Goal: Share content

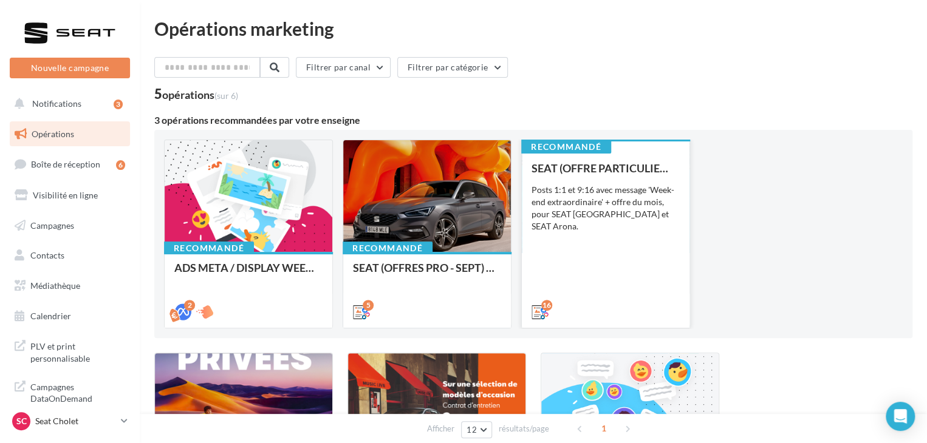
click at [600, 277] on div "SEAT (OFFRE PARTICULIER - SEPT) - SOCIAL MEDIA Posts 1:1 et 9:16 avec message '…" at bounding box center [605, 239] width 148 height 155
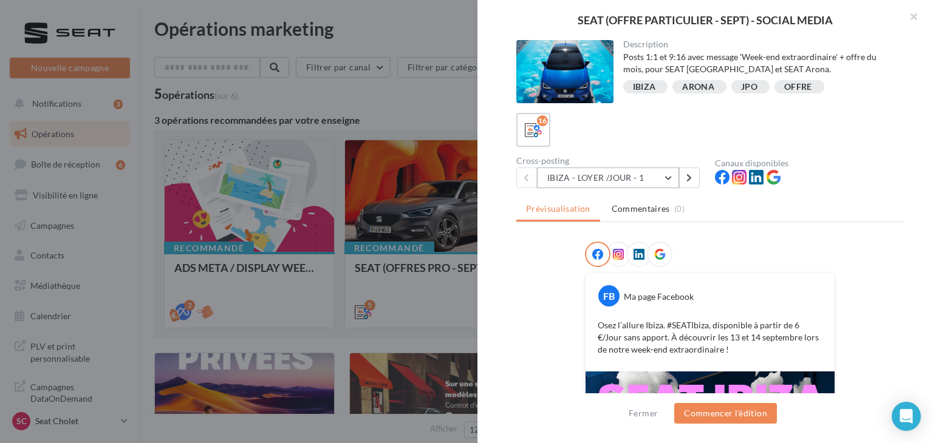
click at [640, 177] on button "IBIZA - LOYER /JOUR - 1" at bounding box center [608, 178] width 142 height 21
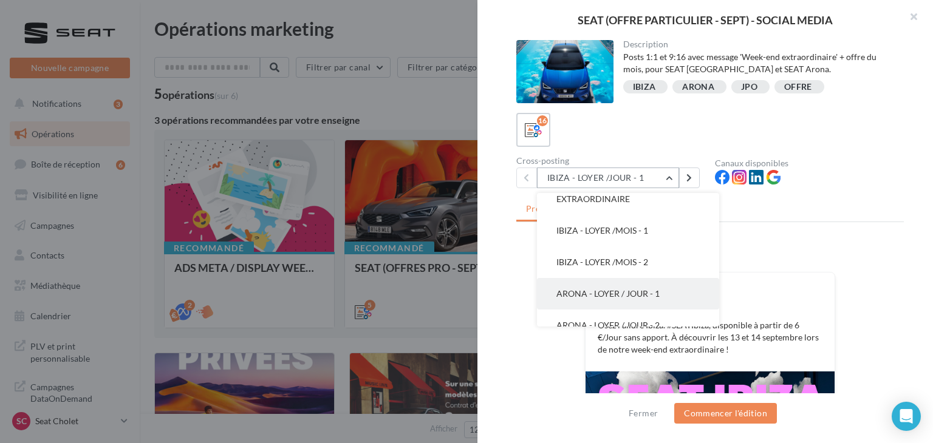
scroll to position [61, 0]
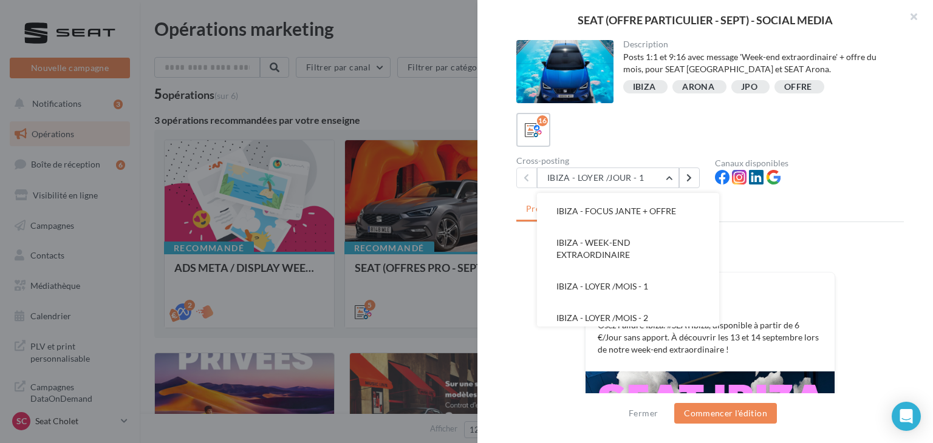
click at [640, 245] on button "IBIZA - WEEK-END EXTRAORDINAIRE" at bounding box center [628, 249] width 182 height 44
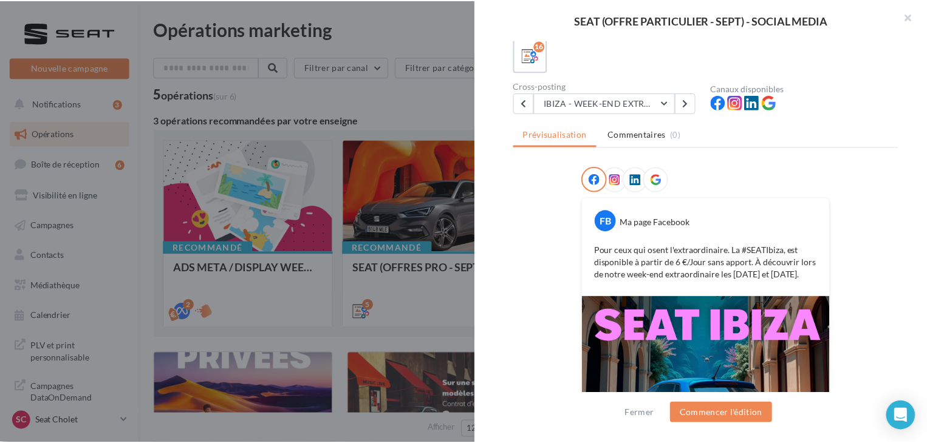
scroll to position [121, 0]
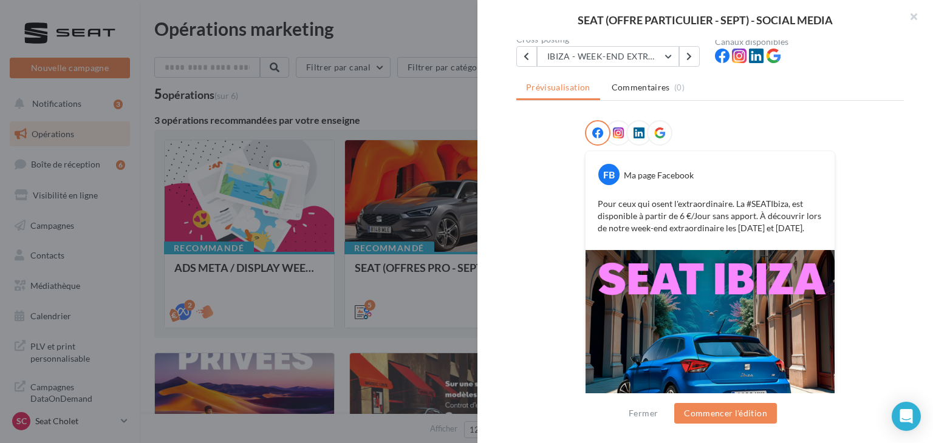
copy p "Pour ceux qui osent l'extraordinaire. La #SEATIbiza, est disponible à partir de…"
drag, startPoint x: 809, startPoint y: 225, endPoint x: 590, endPoint y: 206, distance: 219.4
click at [590, 206] on div "Pour ceux qui osent l'extraordinaire. La #SEATIbiza, est disponible à partir de…" at bounding box center [709, 216] width 243 height 43
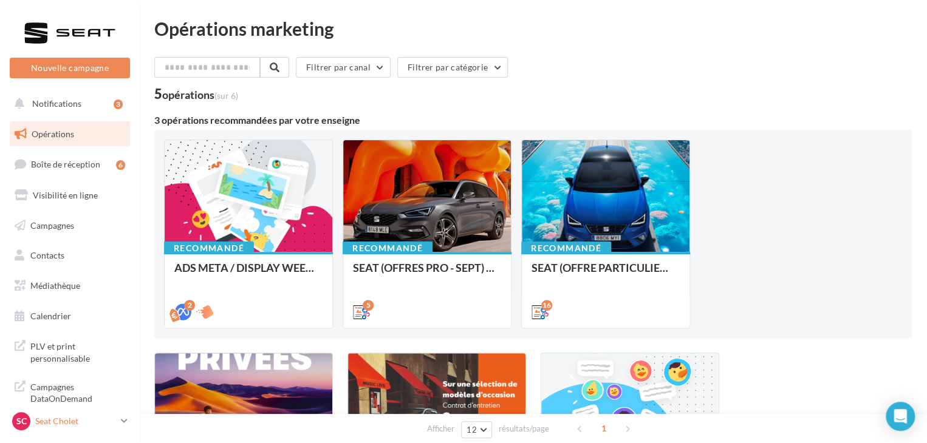
click at [108, 421] on p "Seat Cholet" at bounding box center [75, 421] width 81 height 12
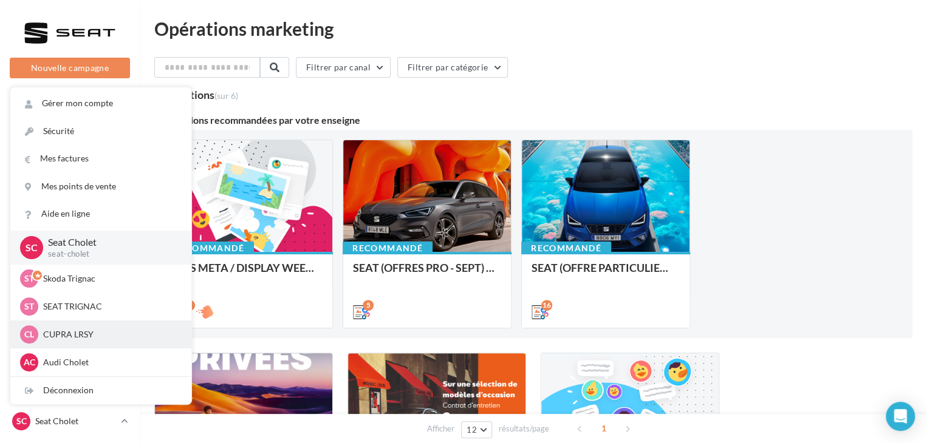
click at [89, 336] on p "CUPRA LRSY" at bounding box center [110, 335] width 134 height 12
